Goal: Task Accomplishment & Management: Complete application form

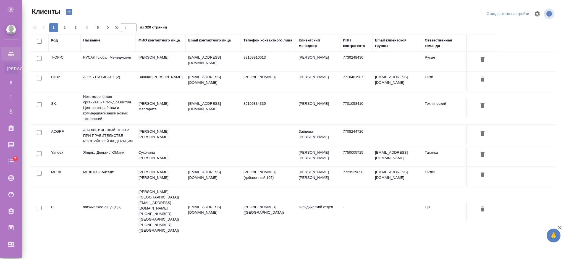
select select "RU"
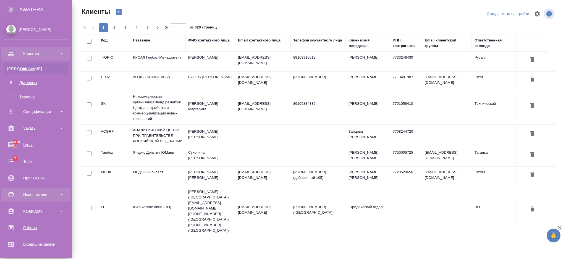
click at [33, 193] on div "Исполнители" at bounding box center [36, 195] width 64 height 8
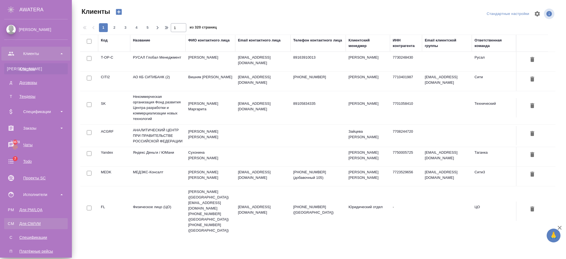
click at [38, 222] on div "Для CM/VM" at bounding box center [36, 224] width 58 height 6
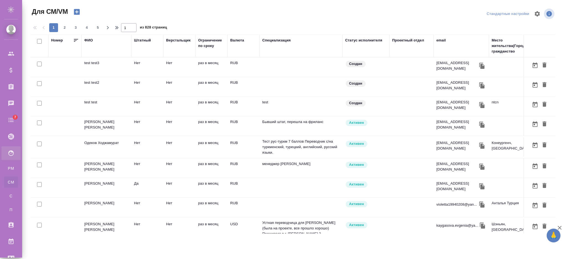
click at [92, 43] on div "ФИО" at bounding box center [106, 46] width 44 height 17
click at [88, 39] on div "ФИО" at bounding box center [88, 41] width 9 height 6
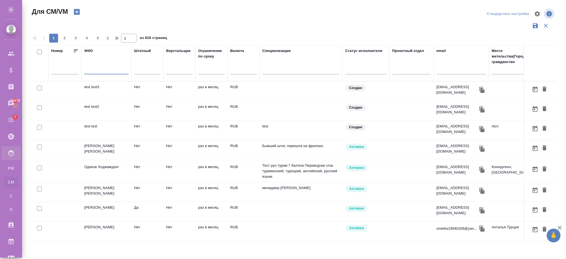
click at [96, 68] on input "text" at bounding box center [106, 70] width 44 height 7
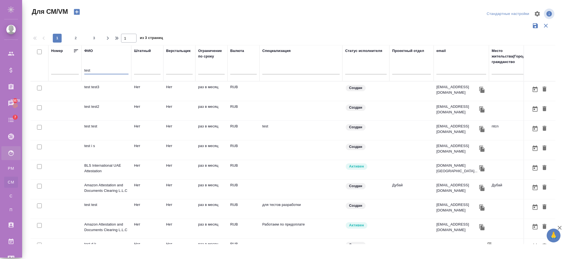
type input "test"
click at [99, 101] on td "test test" at bounding box center [107, 91] width 50 height 19
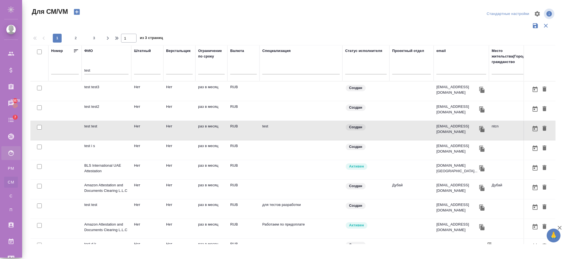
click at [212, 101] on td "раз в месяц" at bounding box center [212, 91] width 32 height 19
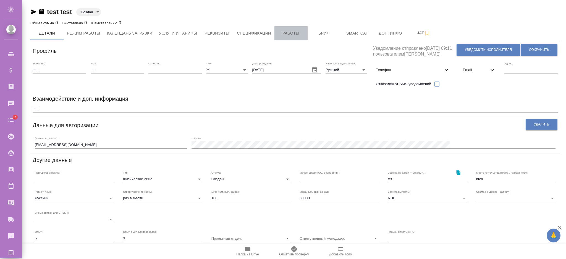
click at [290, 34] on span "Работы" at bounding box center [291, 33] width 27 height 7
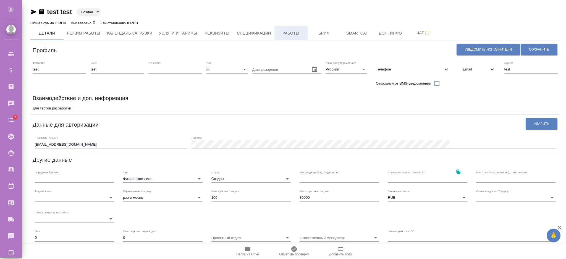
click at [281, 32] on span "Работы" at bounding box center [291, 33] width 27 height 7
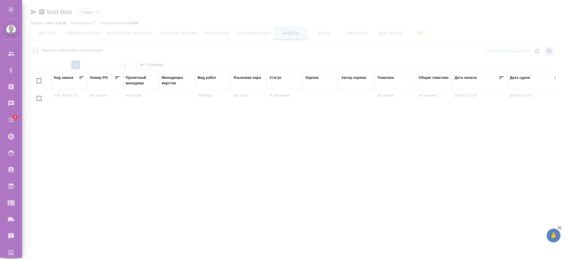
checkbox input "false"
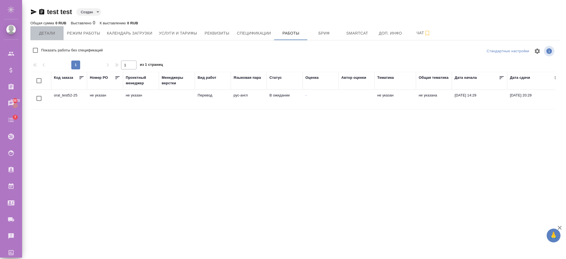
click at [54, 29] on button "Детали" at bounding box center [46, 33] width 33 height 14
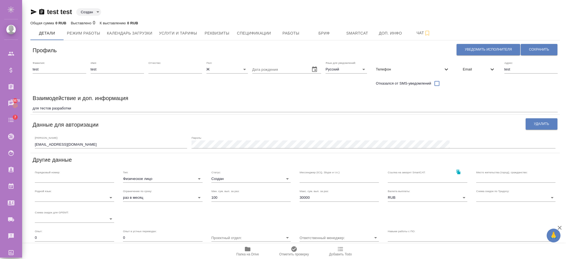
click at [476, 75] on div "Email" at bounding box center [479, 69] width 41 height 17
click at [473, 72] on span "Email" at bounding box center [476, 70] width 26 height 6
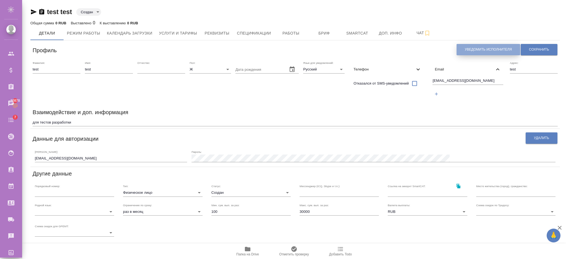
click at [468, 50] on span "Уведомить исполнителя" at bounding box center [488, 49] width 47 height 5
type textarea "Добрый день, test! Ознакомиться с подробной информацией по выполненным работам …"
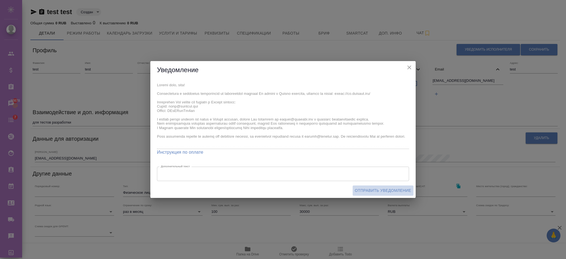
click at [390, 189] on span "Отправить уведомление" at bounding box center [383, 190] width 56 height 7
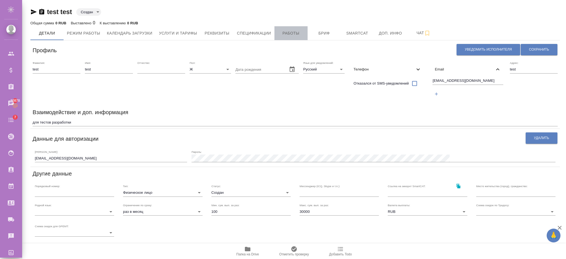
click at [277, 37] on button "Работы" at bounding box center [291, 33] width 33 height 14
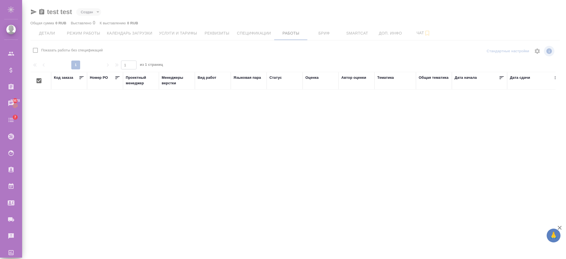
checkbox input "false"
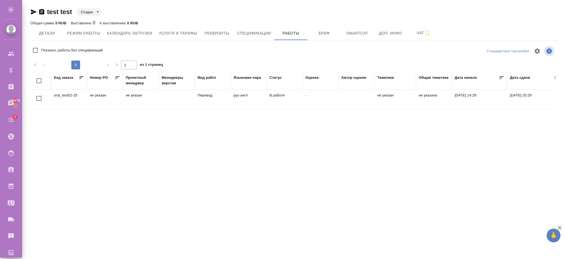
click at [61, 95] on td "oral_test52-25" at bounding box center [69, 99] width 36 height 19
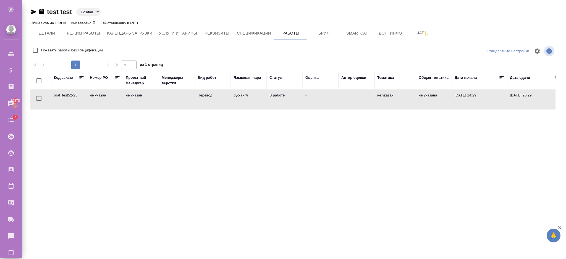
click at [61, 95] on td "oral_test52-25" at bounding box center [69, 99] width 36 height 19
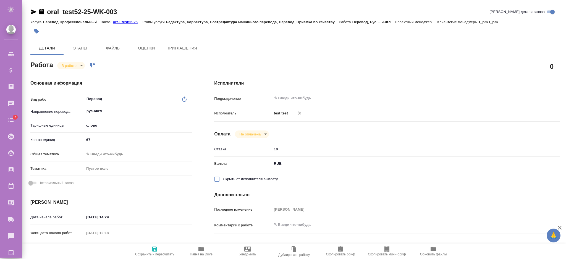
type textarea "x"
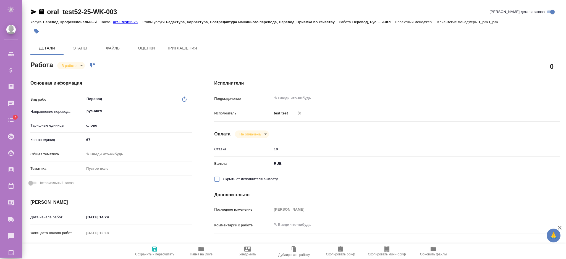
type textarea "x"
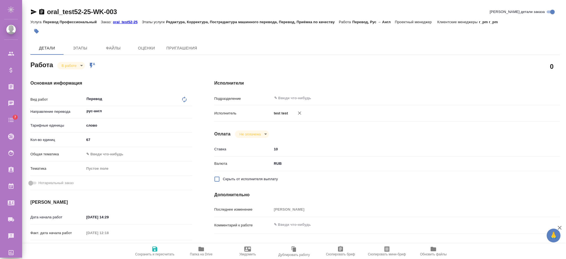
type textarea "x"
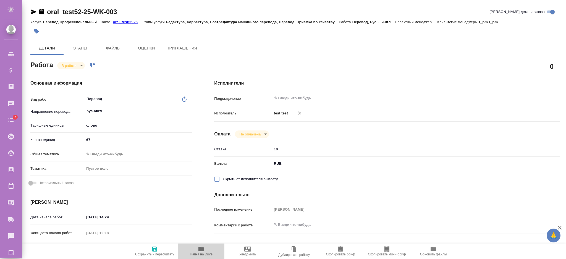
click at [205, 249] on span "Папка на Drive" at bounding box center [201, 251] width 40 height 11
type textarea "x"
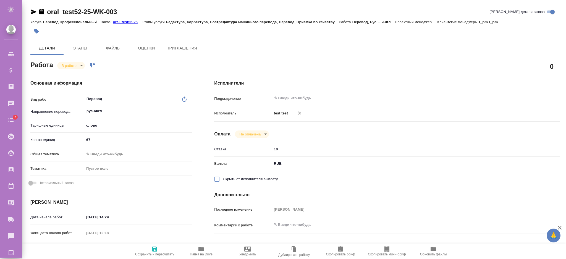
type textarea "x"
click at [131, 22] on p "oral_test52-25" at bounding box center [127, 22] width 29 height 4
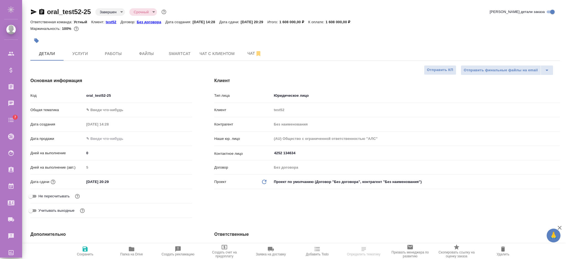
select select "RU"
click at [113, 24] on p "test52" at bounding box center [113, 22] width 15 height 4
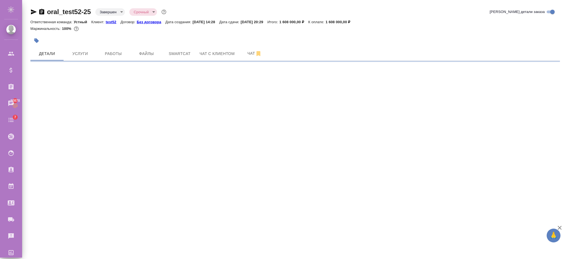
select select "RU"
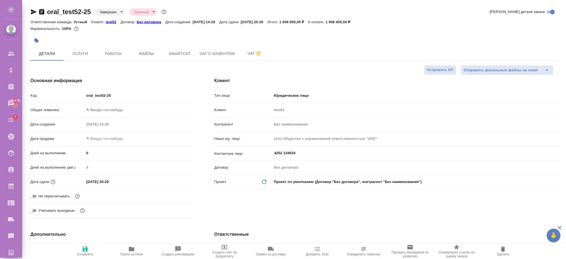
type textarea "x"
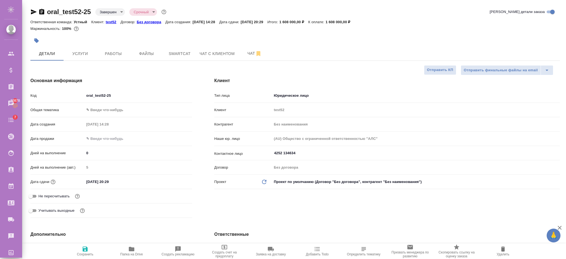
type textarea "x"
click at [126, 250] on span "Папка на Drive" at bounding box center [132, 251] width 40 height 11
type textarea "x"
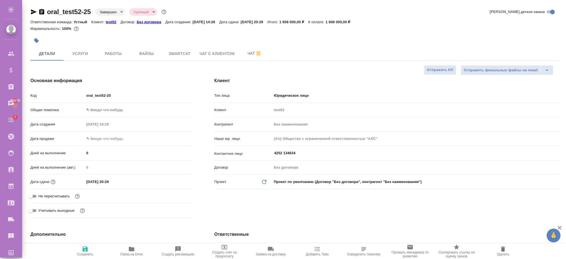
type textarea "x"
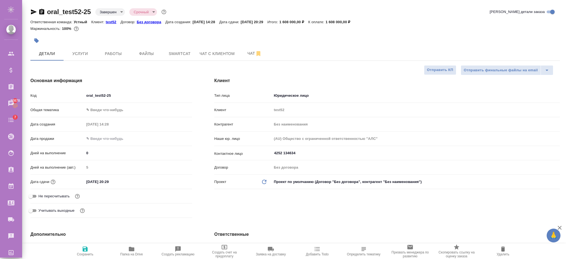
type textarea "x"
click at [112, 25] on div "Маржинальность: 100%" at bounding box center [295, 28] width 530 height 7
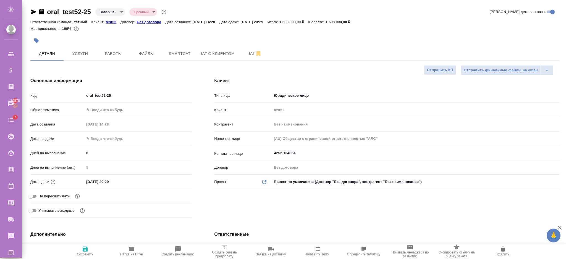
click at [112, 22] on p "test52" at bounding box center [113, 22] width 15 height 4
type textarea "x"
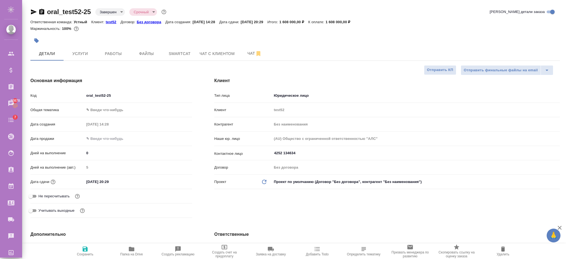
type textarea "x"
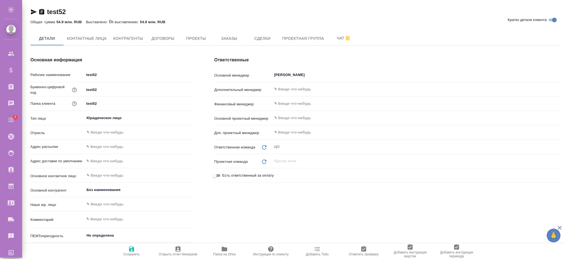
type textarea "x"
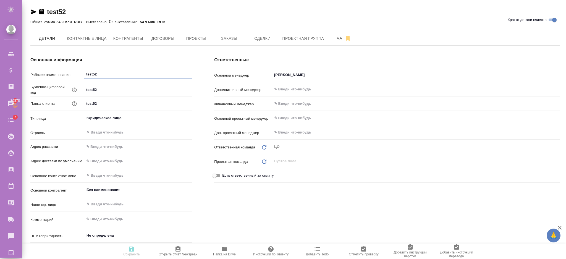
type textarea "x"
click at [224, 251] on icon "button" at bounding box center [225, 249] width 6 height 4
click at [234, 38] on span "Заказы" at bounding box center [229, 38] width 27 height 7
type textarea "x"
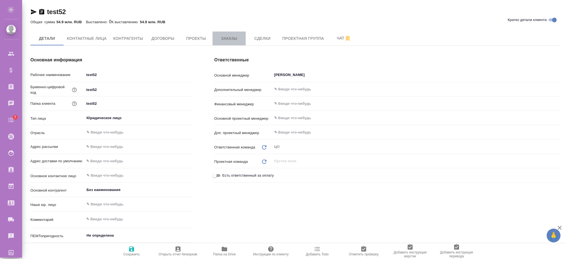
click at [236, 35] on span "Заказы" at bounding box center [229, 38] width 27 height 7
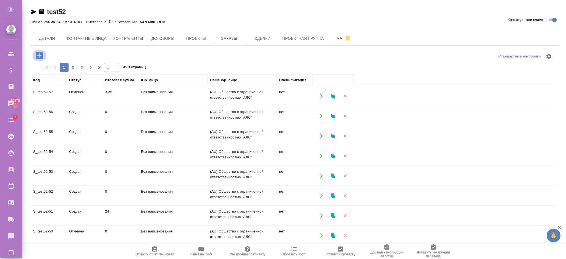
click at [37, 59] on icon "button" at bounding box center [39, 55] width 7 height 7
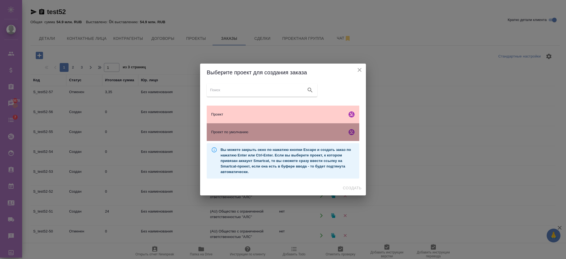
click at [231, 132] on span "Проект по умолчанию" at bounding box center [278, 132] width 134 height 6
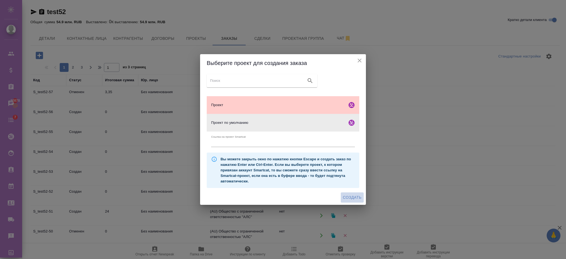
click at [353, 199] on span "Создать" at bounding box center [352, 197] width 19 height 7
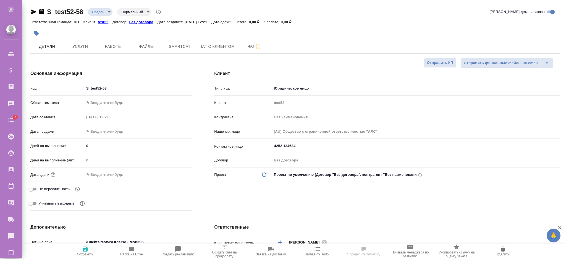
select select "RU"
click at [120, 48] on span "Работы" at bounding box center [113, 46] width 27 height 7
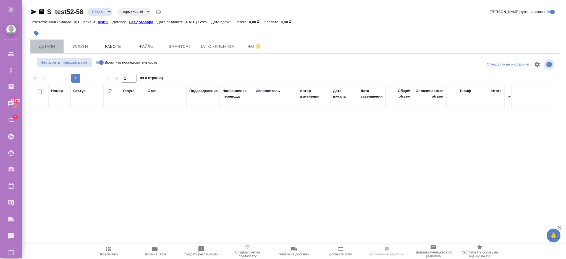
click at [50, 48] on span "Детали" at bounding box center [47, 46] width 27 height 7
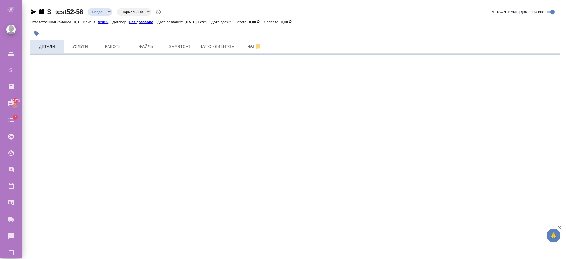
select select "RU"
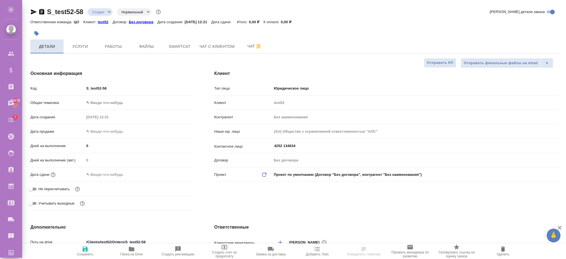
type textarea "x"
click at [118, 171] on input "text" at bounding box center [109, 175] width 48 height 8
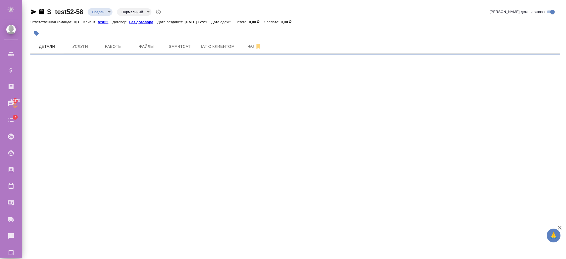
select select "RU"
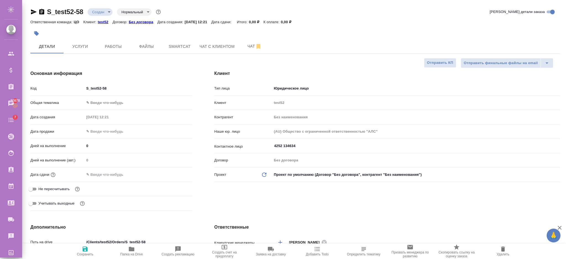
type textarea "x"
click at [162, 177] on div at bounding box center [138, 175] width 108 height 8
click at [126, 170] on div "Дата сдачи" at bounding box center [111, 175] width 162 height 10
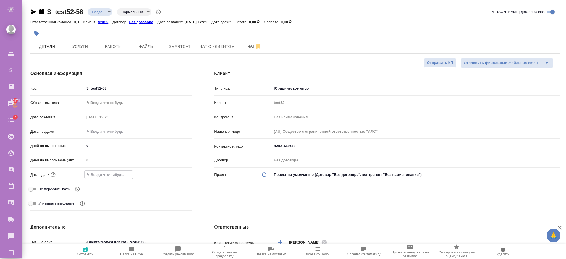
click at [124, 172] on input "text" at bounding box center [109, 175] width 48 height 8
click at [174, 173] on icon "button" at bounding box center [176, 174] width 7 height 7
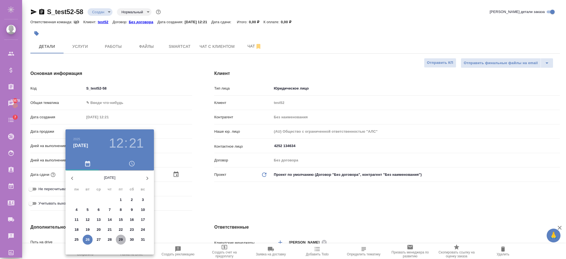
click at [123, 239] on span "29" at bounding box center [121, 240] width 10 height 6
type input "[DATE] 12:21"
type textarea "x"
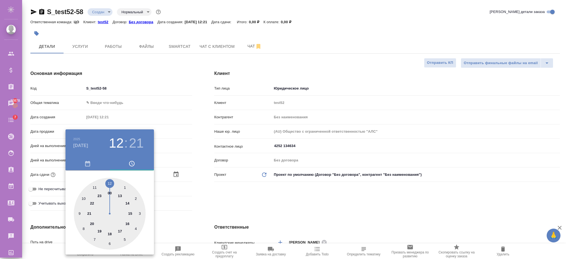
click at [187, 193] on div at bounding box center [283, 129] width 566 height 259
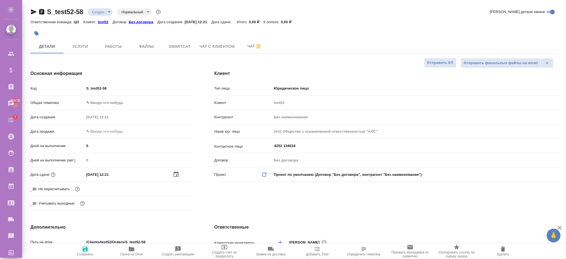
click at [91, 256] on span "Сохранить" at bounding box center [85, 254] width 17 height 4
type textarea "x"
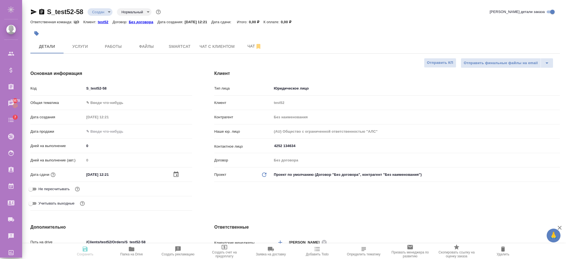
type textarea "x"
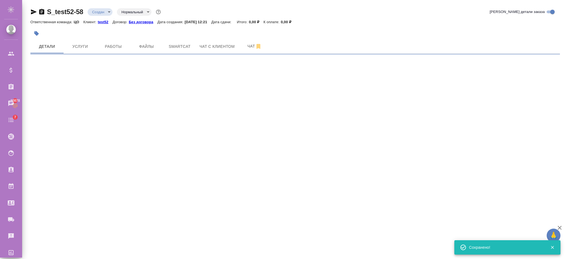
select select "RU"
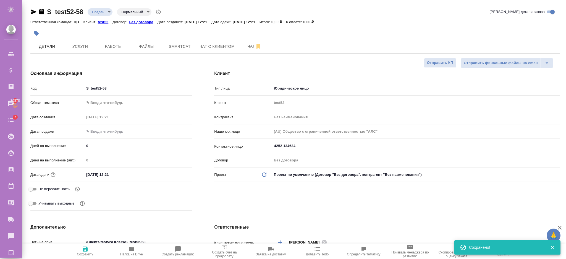
type textarea "x"
click at [78, 47] on span "Услуги" at bounding box center [80, 46] width 27 height 7
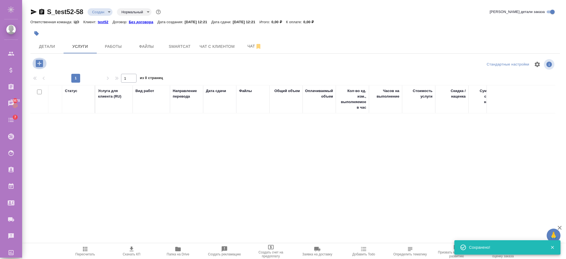
click at [43, 65] on icon "button" at bounding box center [40, 64] width 10 height 10
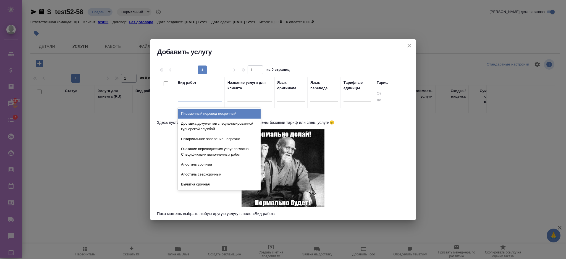
click at [184, 99] on div at bounding box center [200, 96] width 44 height 8
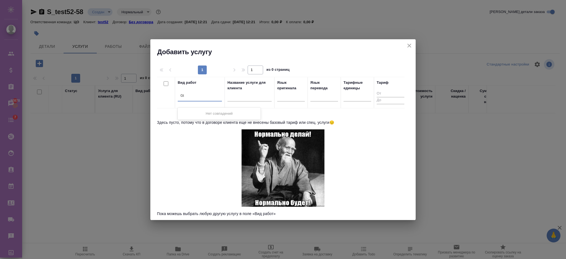
type input "G"
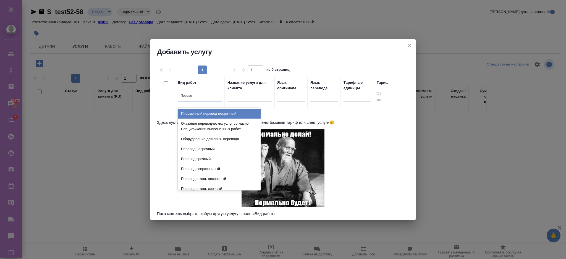
type input "Перевод"
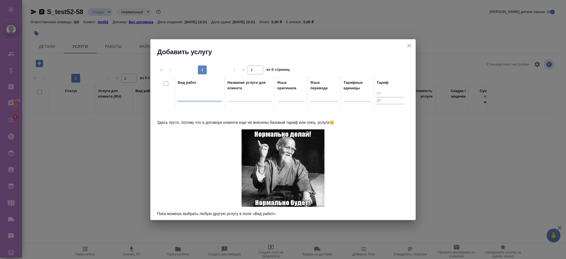
click at [202, 97] on div at bounding box center [200, 96] width 44 height 8
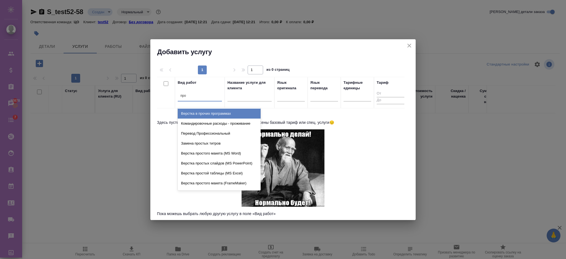
type input "проф"
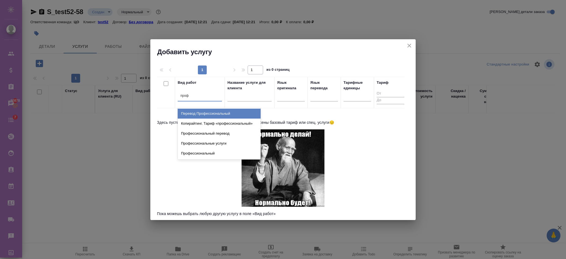
click at [202, 109] on div "Перевод Профессиональный" at bounding box center [219, 114] width 83 height 10
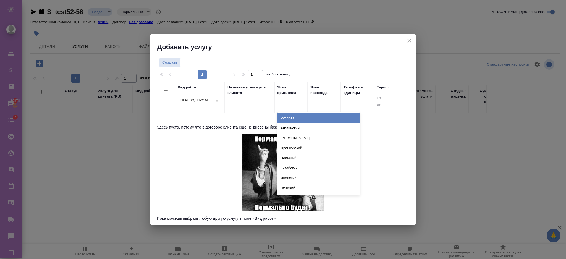
click at [280, 101] on input "text" at bounding box center [280, 100] width 1 height 4
click at [282, 117] on div "Русский" at bounding box center [318, 118] width 83 height 10
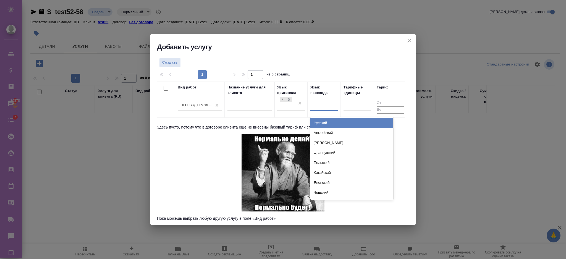
click at [321, 105] on div at bounding box center [325, 105] width 28 height 8
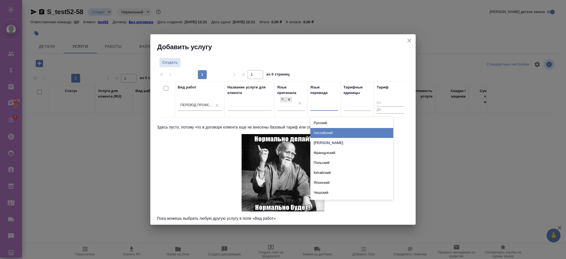
click at [321, 131] on div "Английский" at bounding box center [352, 133] width 83 height 10
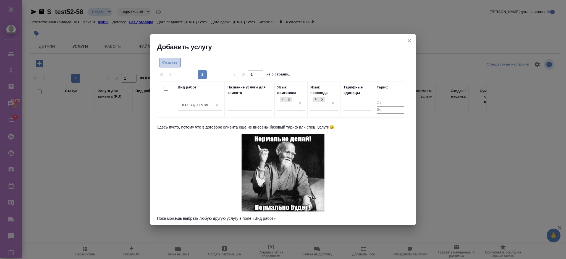
click at [172, 61] on span "Создать" at bounding box center [169, 62] width 15 height 6
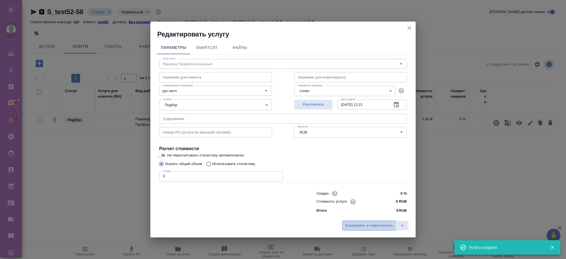
click at [350, 224] on span "Сохранить и пересчитать" at bounding box center [369, 226] width 48 height 6
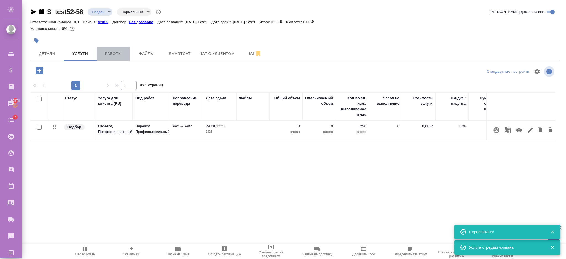
click at [114, 51] on span "Работы" at bounding box center [113, 53] width 27 height 7
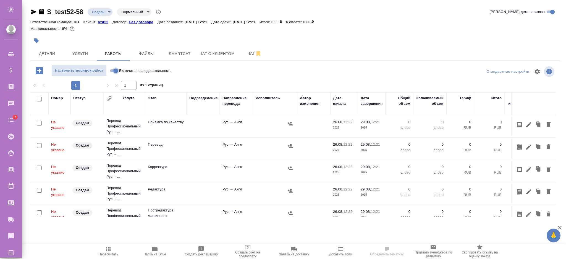
click at [113, 71] on input "Включить последовательность" at bounding box center [116, 70] width 20 height 7
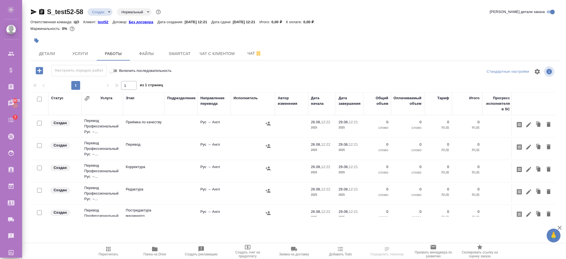
click at [116, 71] on input "Включить последовательность" at bounding box center [111, 70] width 20 height 7
checkbox input "false"
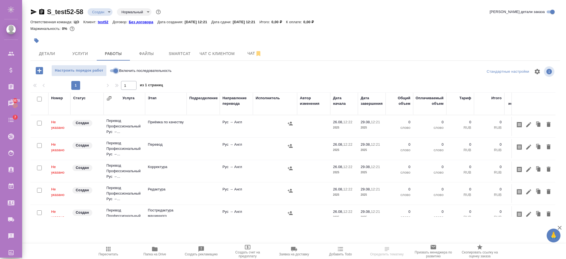
click at [116, 71] on input "Включить последовательность" at bounding box center [116, 70] width 20 height 7
checkbox input "true"
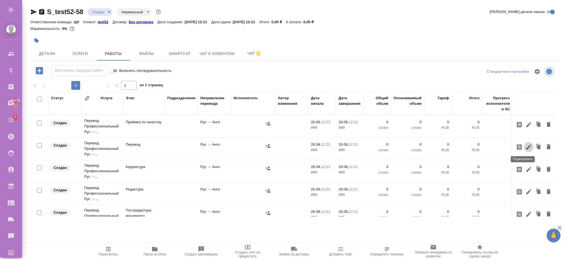
click at [528, 146] on button "button" at bounding box center [528, 147] width 9 height 11
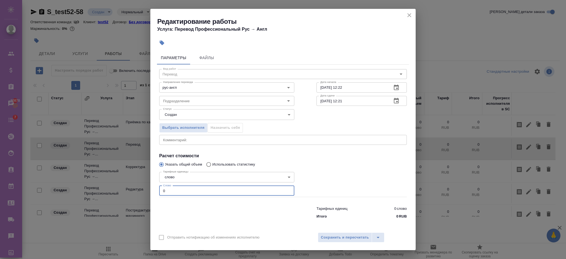
click at [237, 189] on input "0" at bounding box center [226, 191] width 135 height 10
type input "5"
click at [320, 238] on button "Сохранить и пересчитать" at bounding box center [345, 238] width 54 height 10
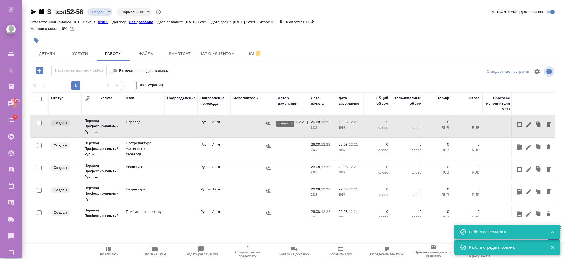
click at [269, 124] on icon "button" at bounding box center [268, 124] width 5 height 4
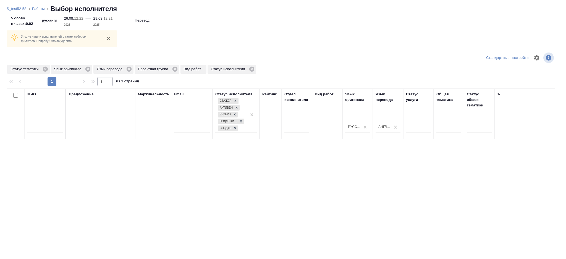
click at [42, 124] on div at bounding box center [44, 130] width 35 height 14
click at [37, 128] on input "text" at bounding box center [44, 129] width 35 height 7
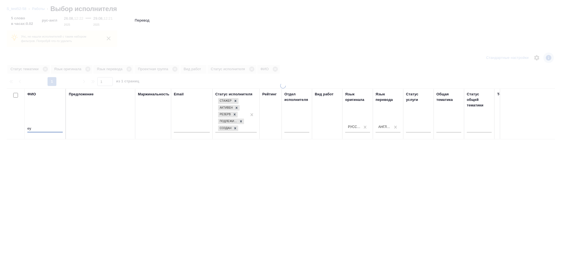
type input "е"
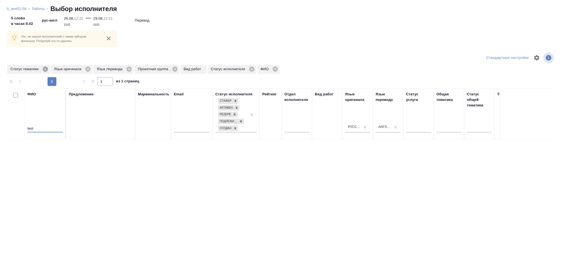
type input "test"
click at [45, 67] on icon at bounding box center [45, 69] width 5 height 5
click at [45, 67] on icon at bounding box center [44, 69] width 5 height 5
click at [85, 69] on span "Проектная группа" at bounding box center [67, 69] width 39 height 6
click at [88, 69] on icon at bounding box center [88, 69] width 6 height 6
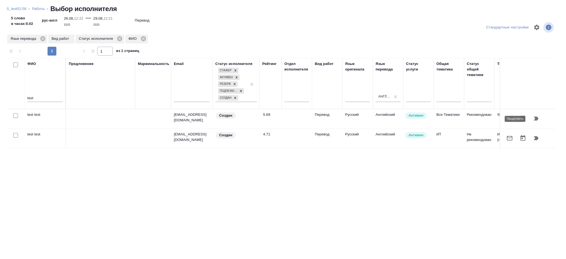
click at [537, 120] on icon "button" at bounding box center [536, 119] width 5 height 4
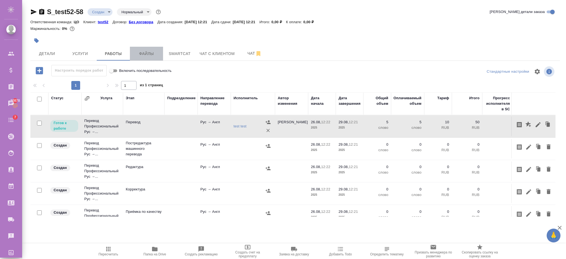
click at [156, 54] on span "Файлы" at bounding box center [146, 53] width 27 height 7
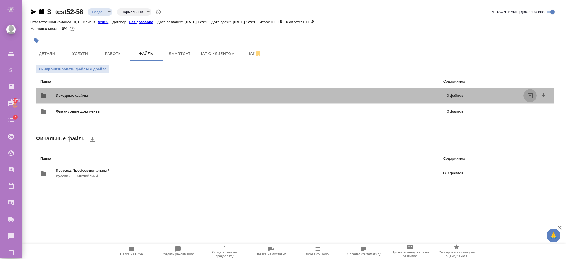
click at [532, 95] on icon "uploadFiles" at bounding box center [530, 95] width 5 height 5
click at [0, 0] on input "uploadFiles" at bounding box center [0, 0] width 0 height 0
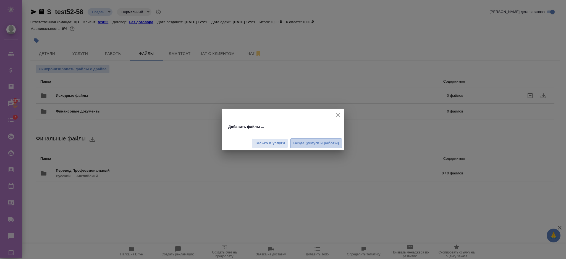
click at [304, 142] on span "Везде (услуги и работы)" at bounding box center [316, 143] width 46 height 6
